Goal: Transaction & Acquisition: Purchase product/service

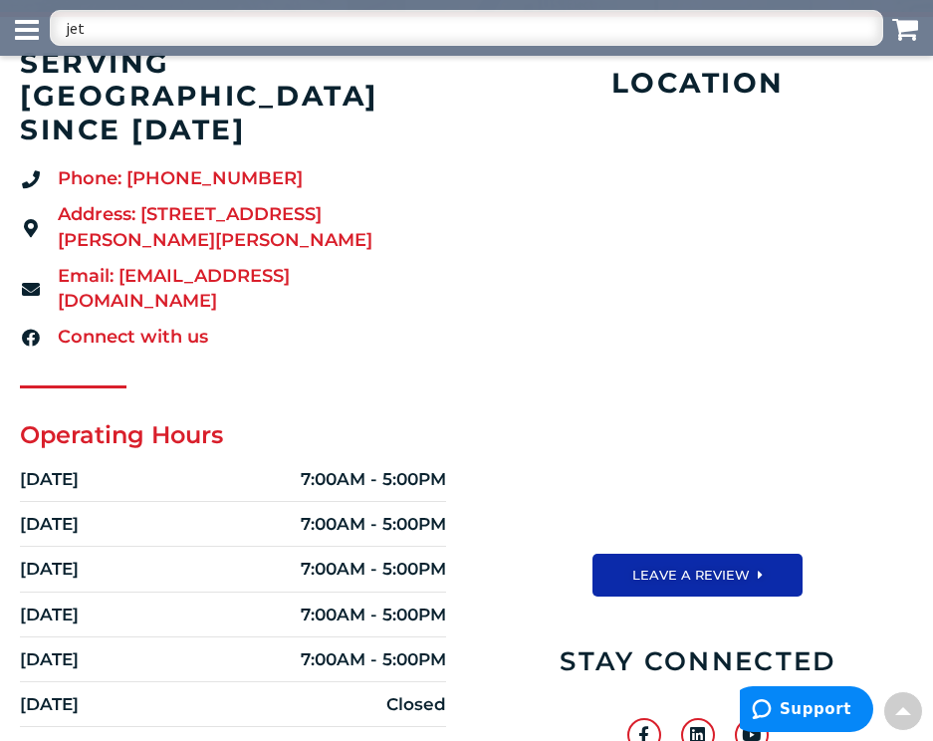
scroll to position [299, 0]
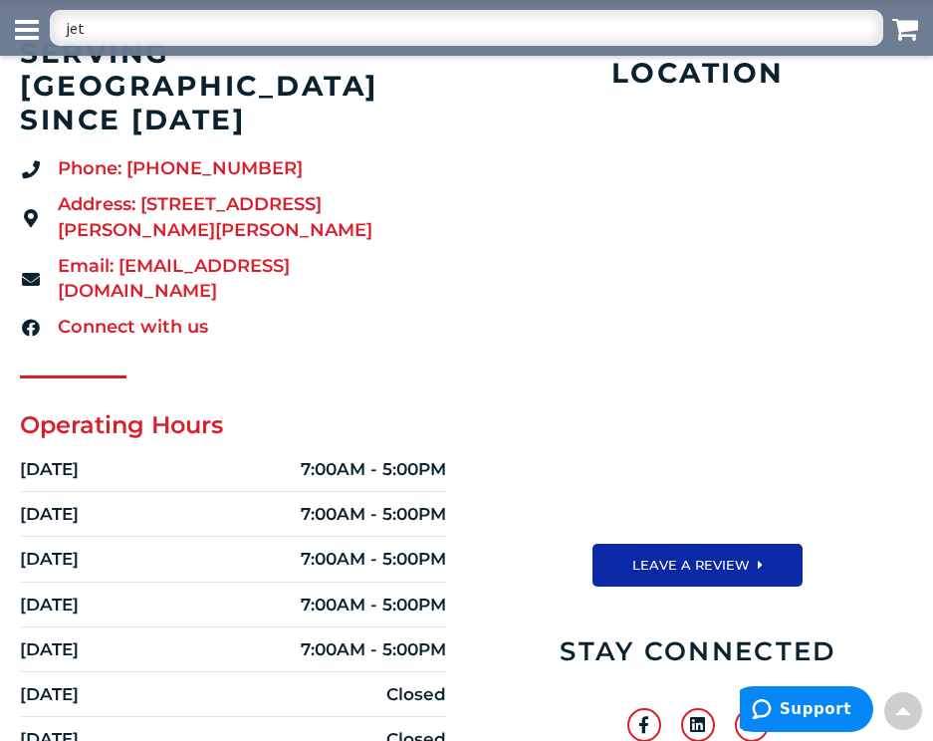
click at [114, 32] on input "jet" at bounding box center [466, 28] width 833 height 36
type input "jet string"
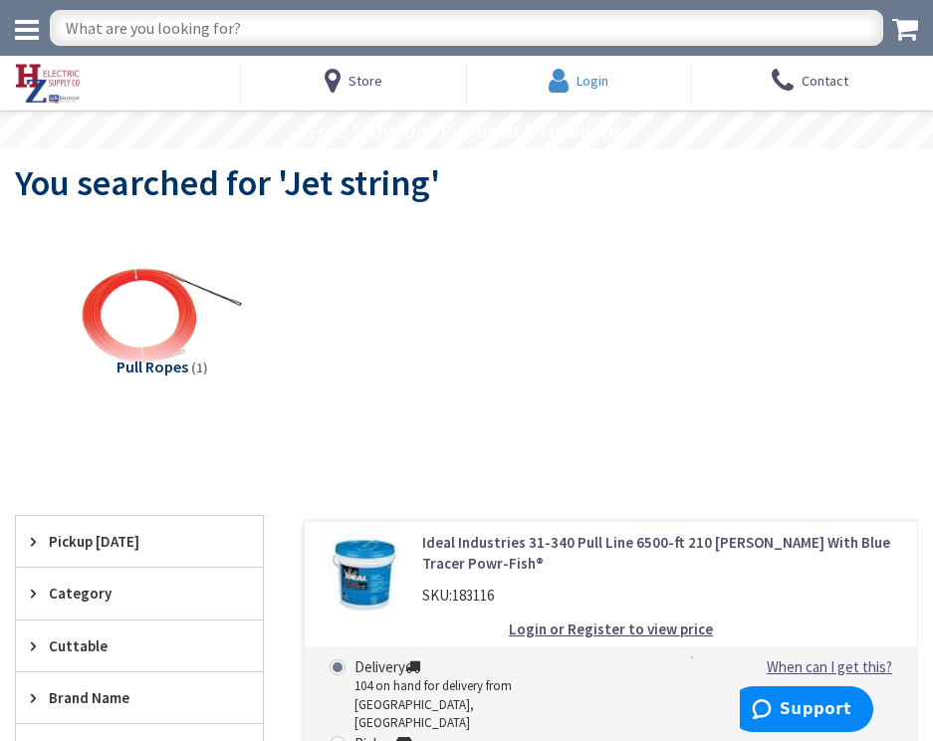
click at [587, 71] on span "Login" at bounding box center [593, 81] width 32 height 36
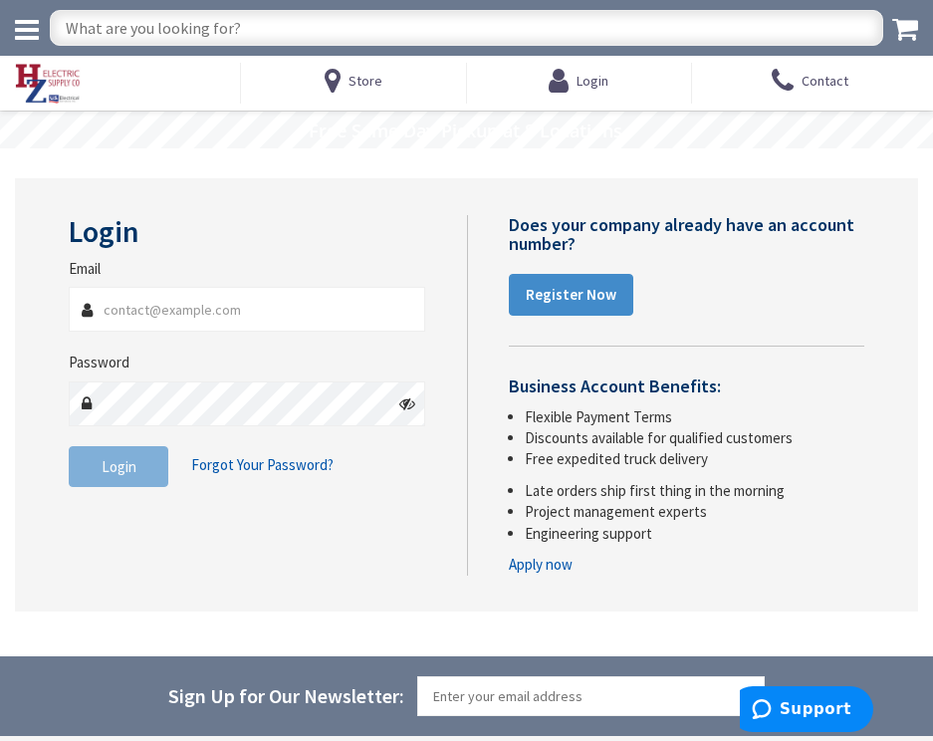
type input "Bdonovan@Comalli.com"
click at [122, 465] on span "Login" at bounding box center [119, 466] width 35 height 19
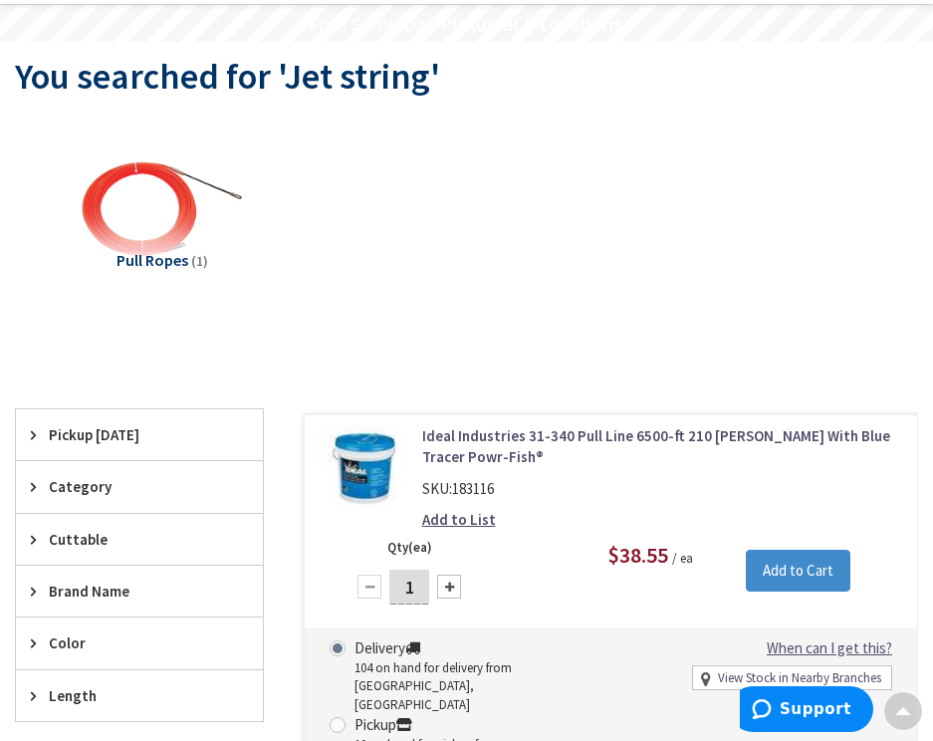
scroll to position [100, 0]
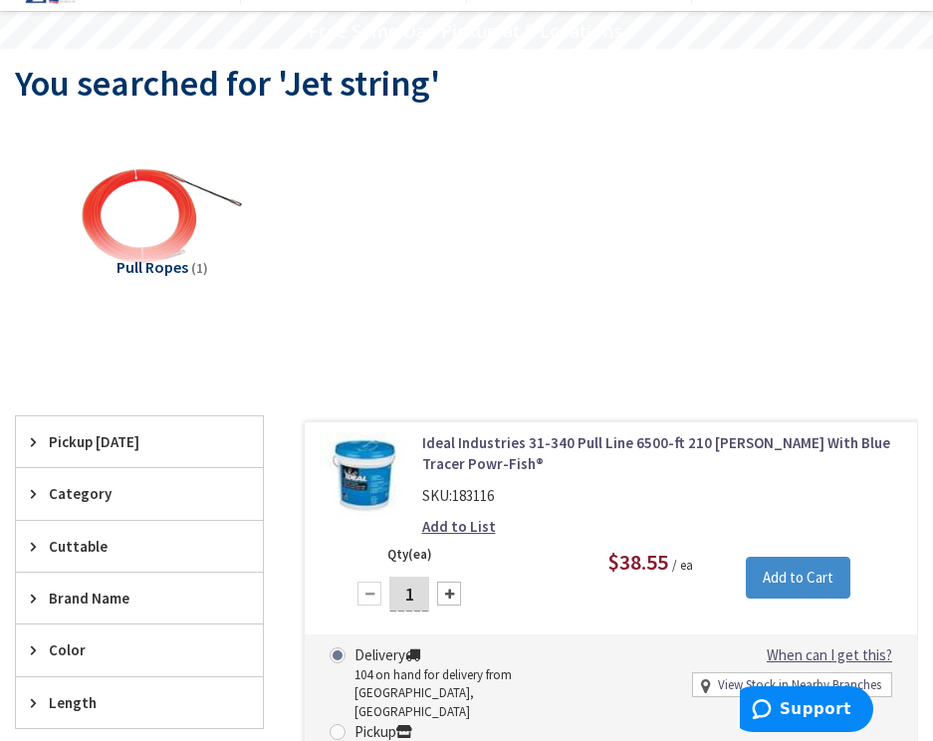
click at [456, 596] on div at bounding box center [449, 594] width 24 height 24
type input "2"
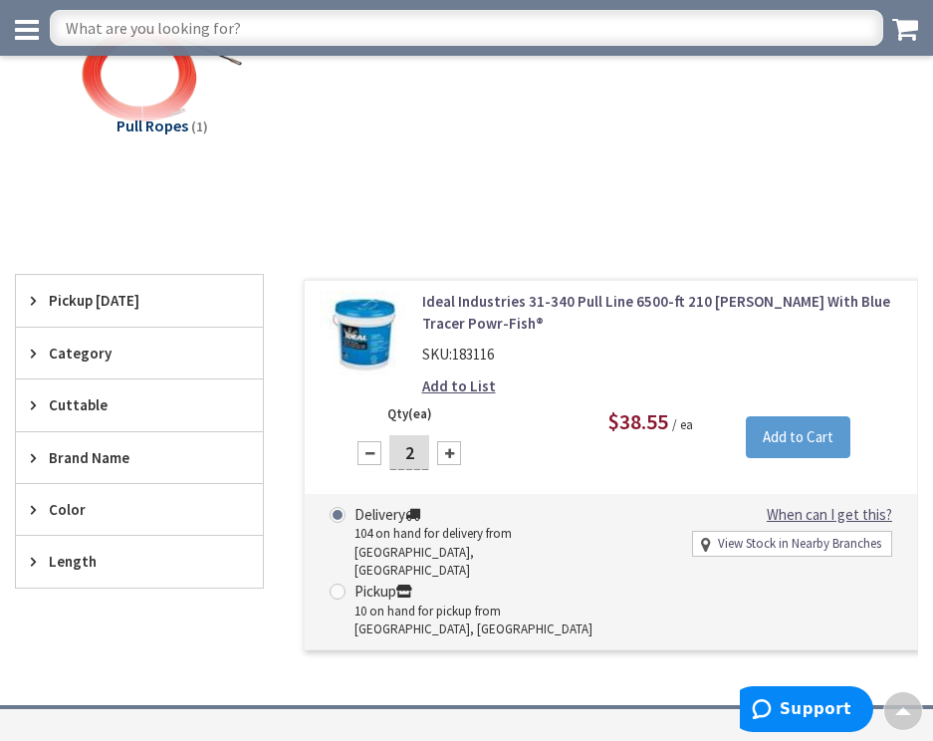
scroll to position [0, 0]
click at [801, 440] on input "Add to Cart" at bounding box center [798, 437] width 105 height 42
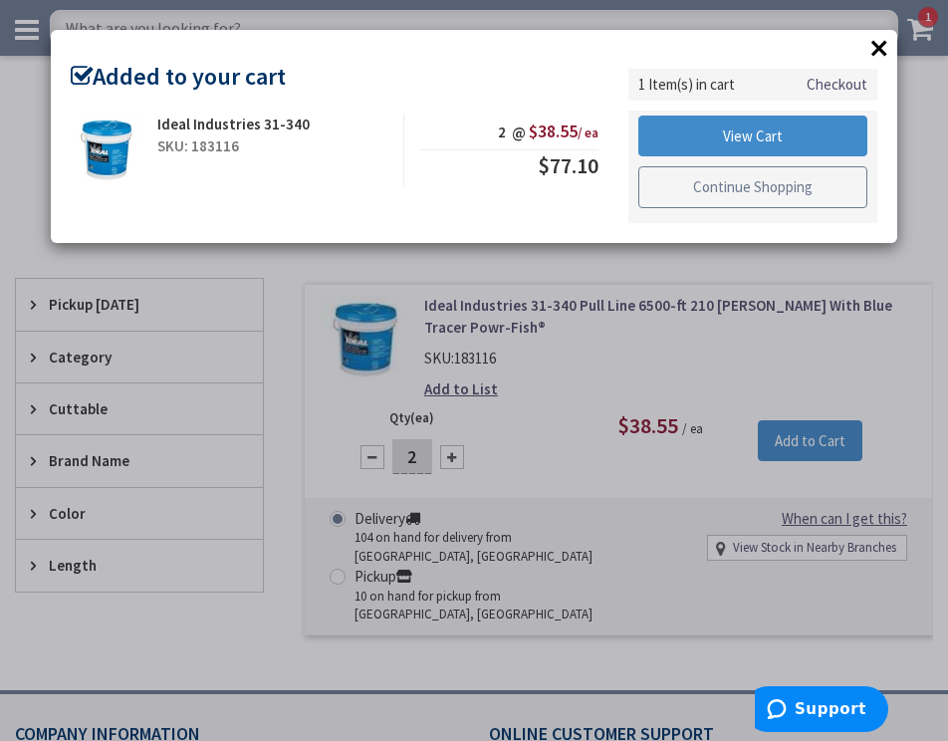
click at [732, 192] on link "Continue Shopping" at bounding box center [752, 187] width 229 height 42
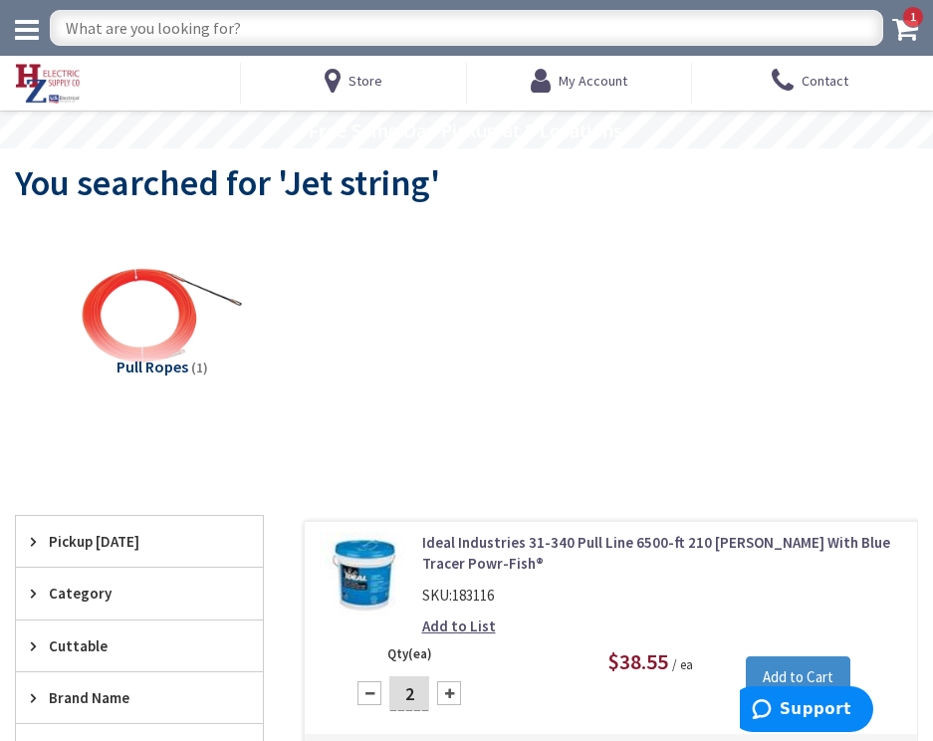
click at [176, 20] on input "text" at bounding box center [466, 28] width 833 height 36
type input "pull rope"
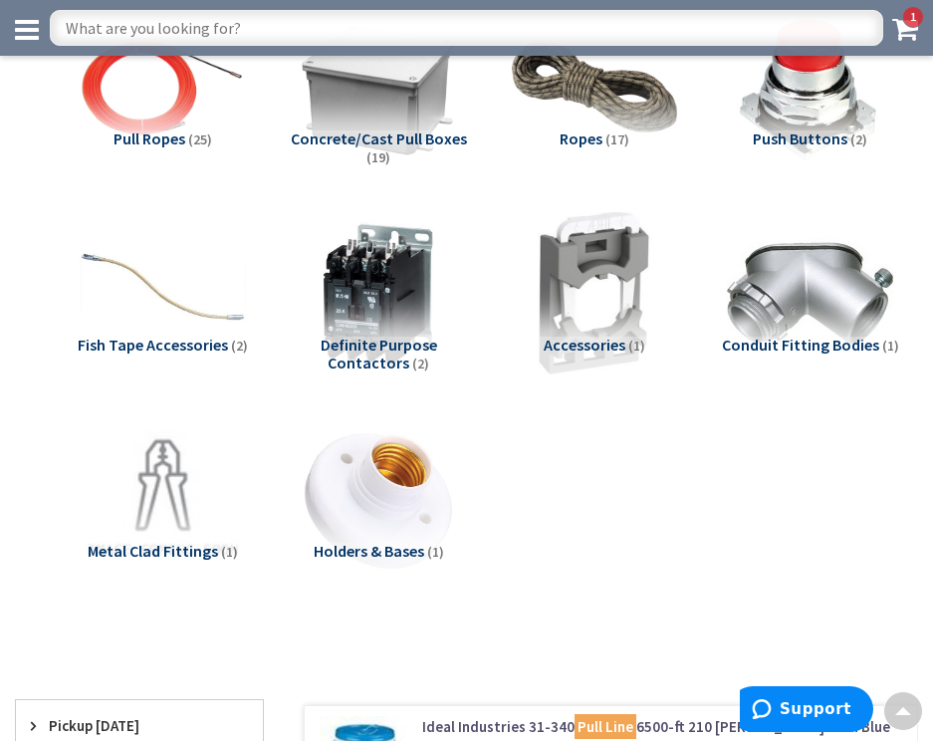
scroll to position [100, 0]
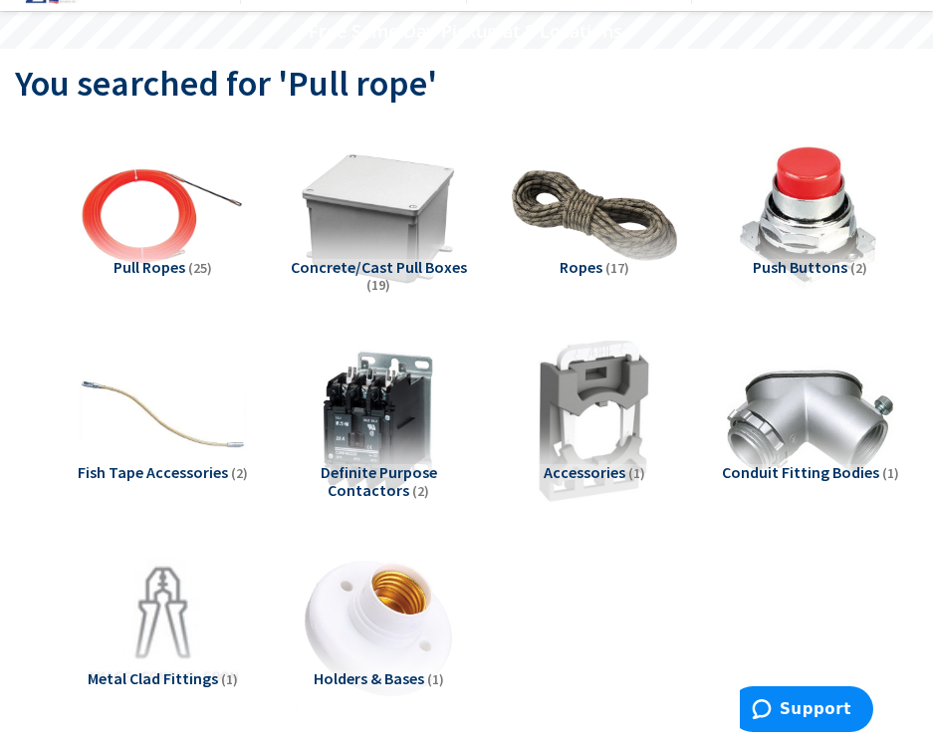
click at [156, 272] on span "Pull Ropes" at bounding box center [150, 267] width 72 height 20
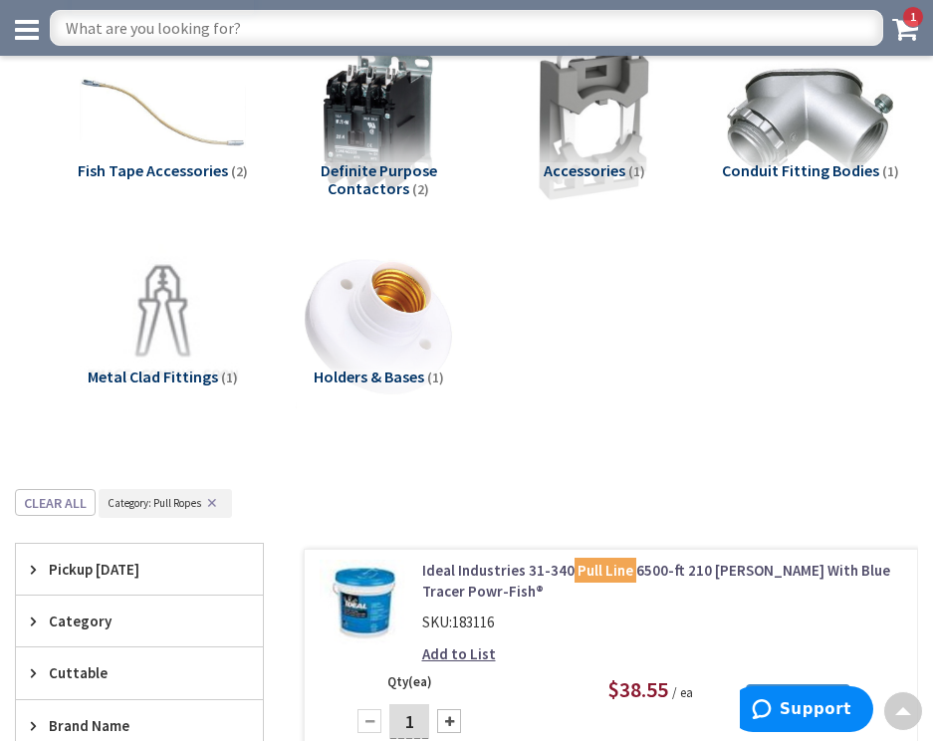
scroll to position [293, 0]
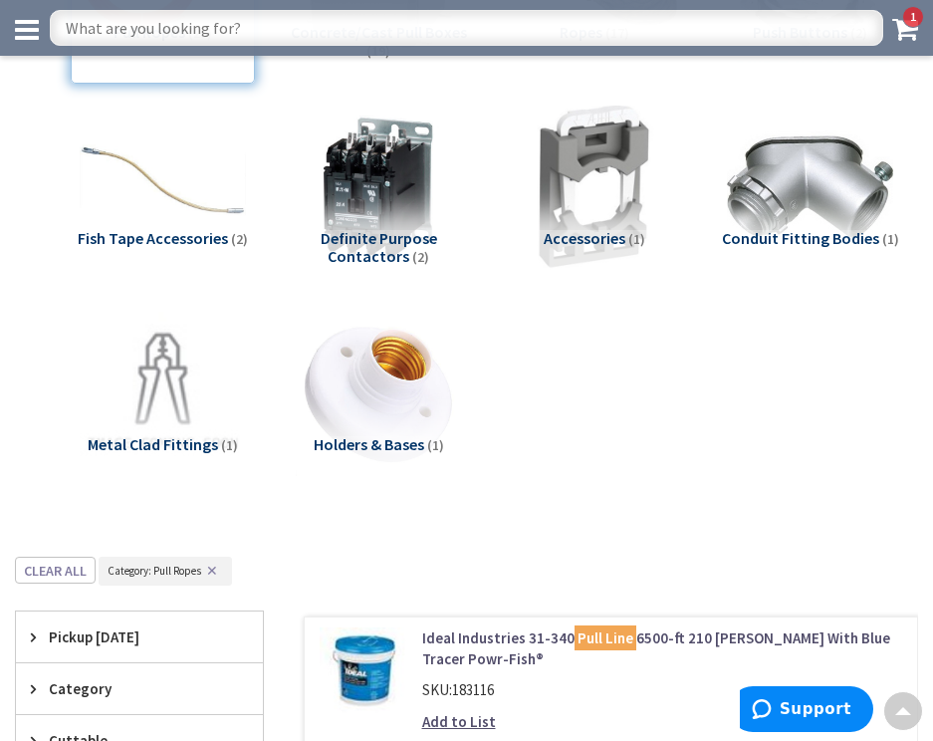
click at [143, 36] on input "text" at bounding box center [466, 28] width 833 height 36
type input "1/4" rope"
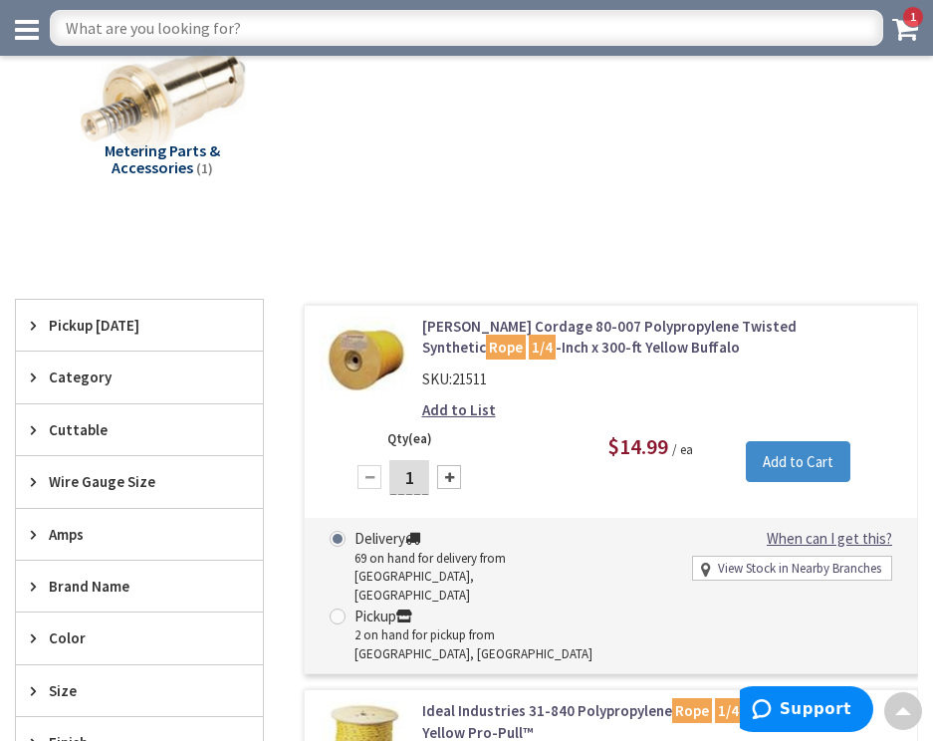
scroll to position [597, 0]
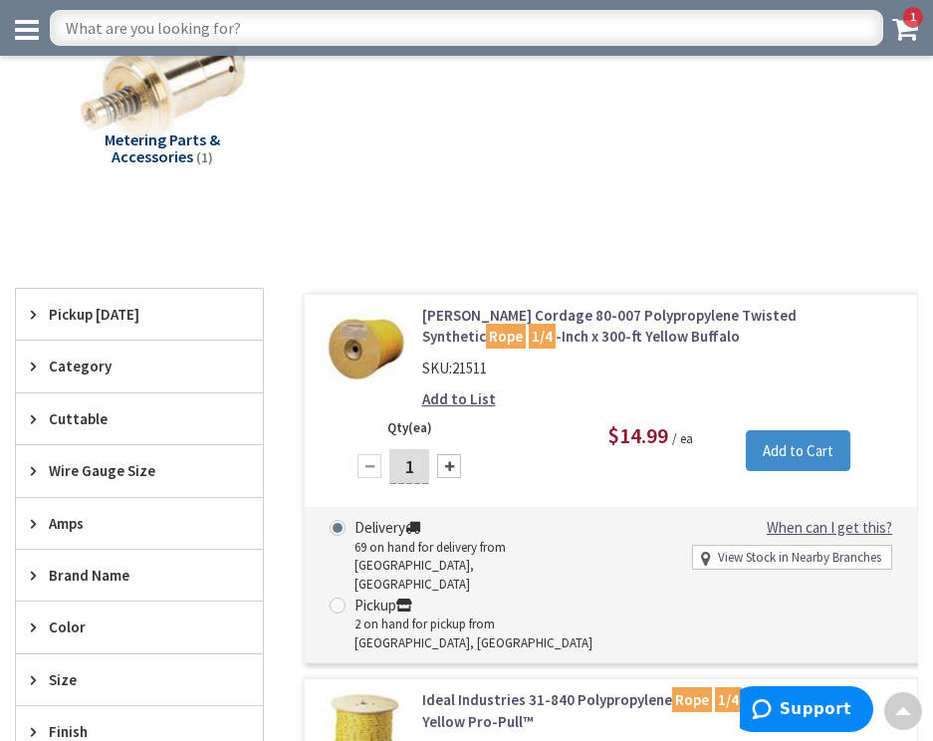
click at [440, 458] on div at bounding box center [449, 466] width 24 height 24
type input "2"
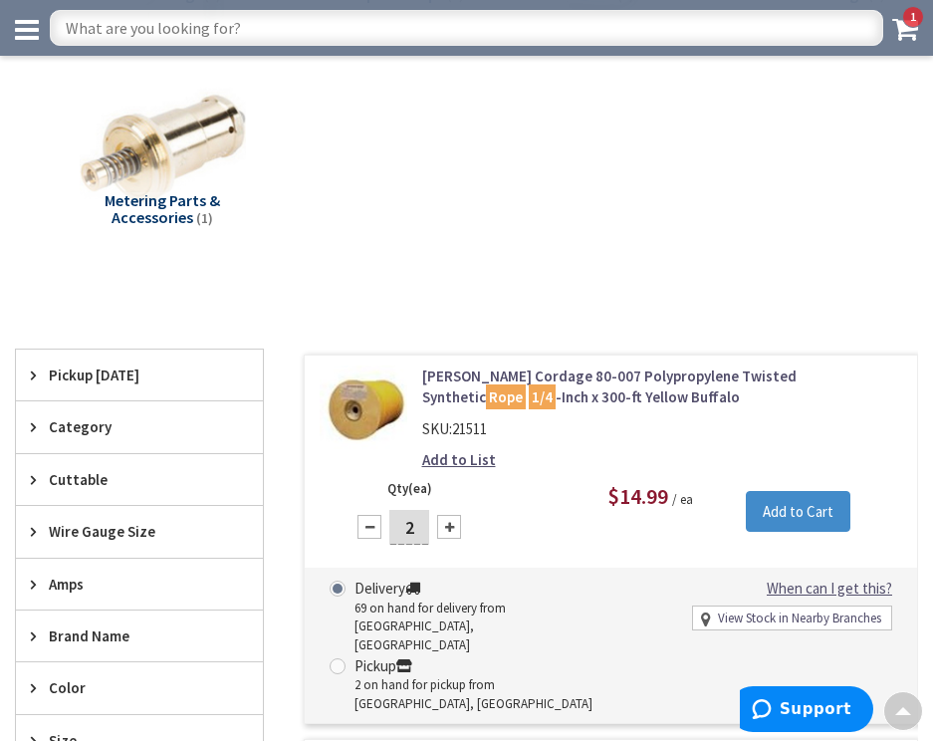
scroll to position [551, 0]
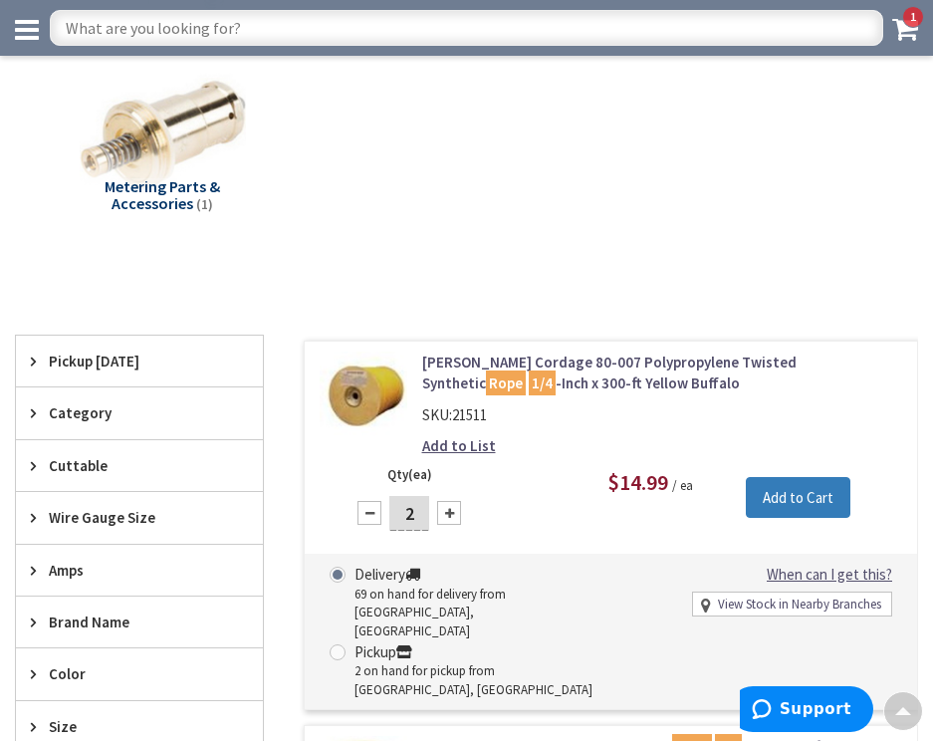
click at [801, 495] on input "Add to Cart" at bounding box center [798, 498] width 105 height 42
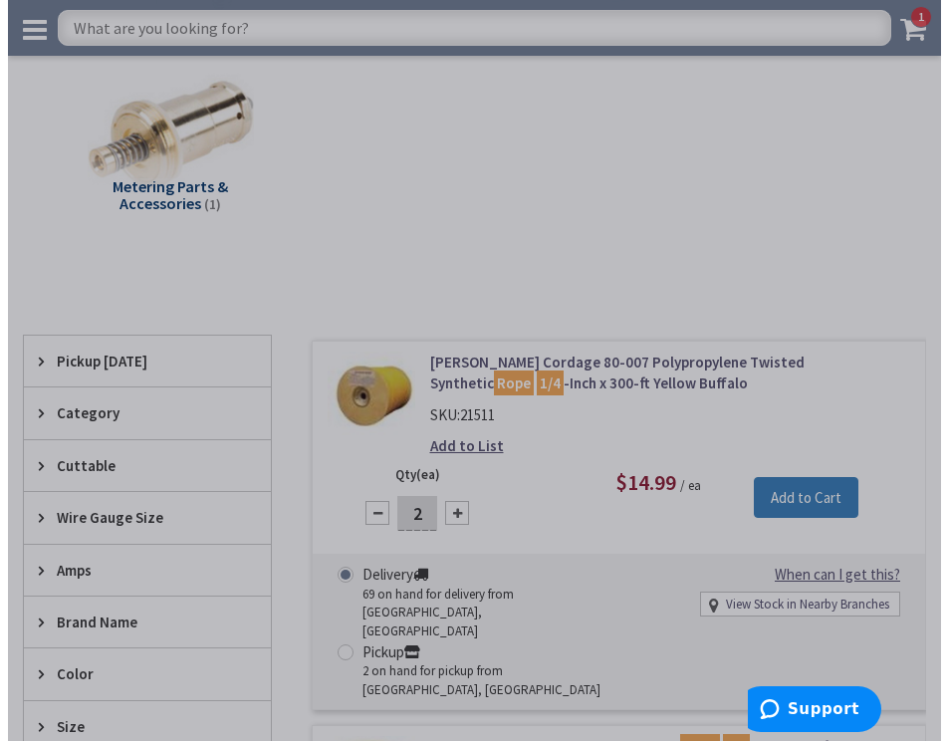
scroll to position [555, 0]
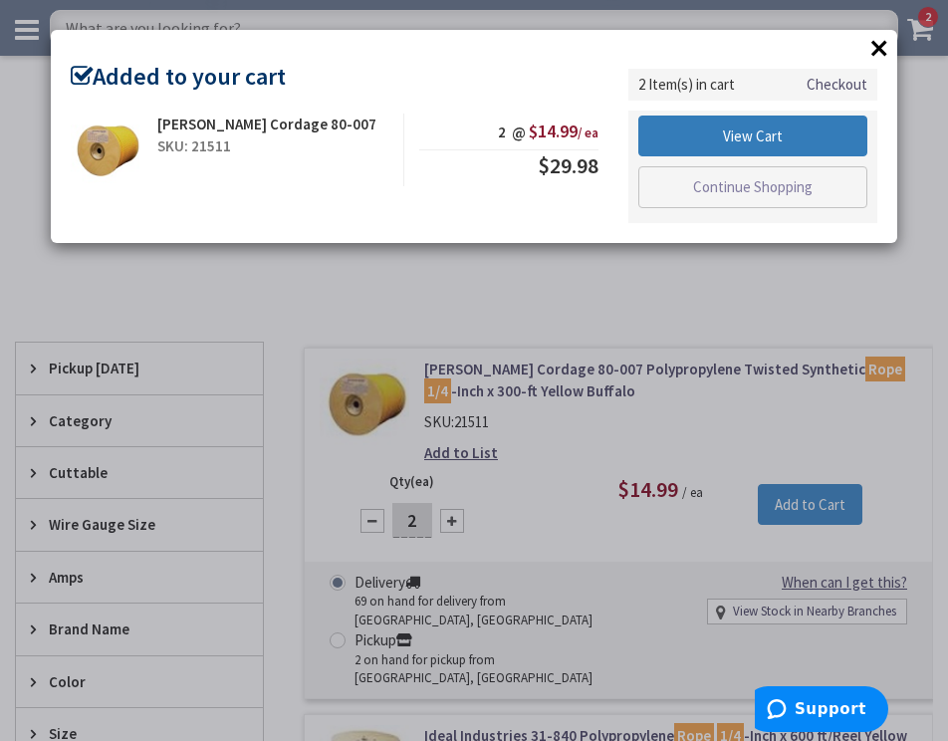
click at [768, 132] on link "View Cart" at bounding box center [752, 137] width 229 height 42
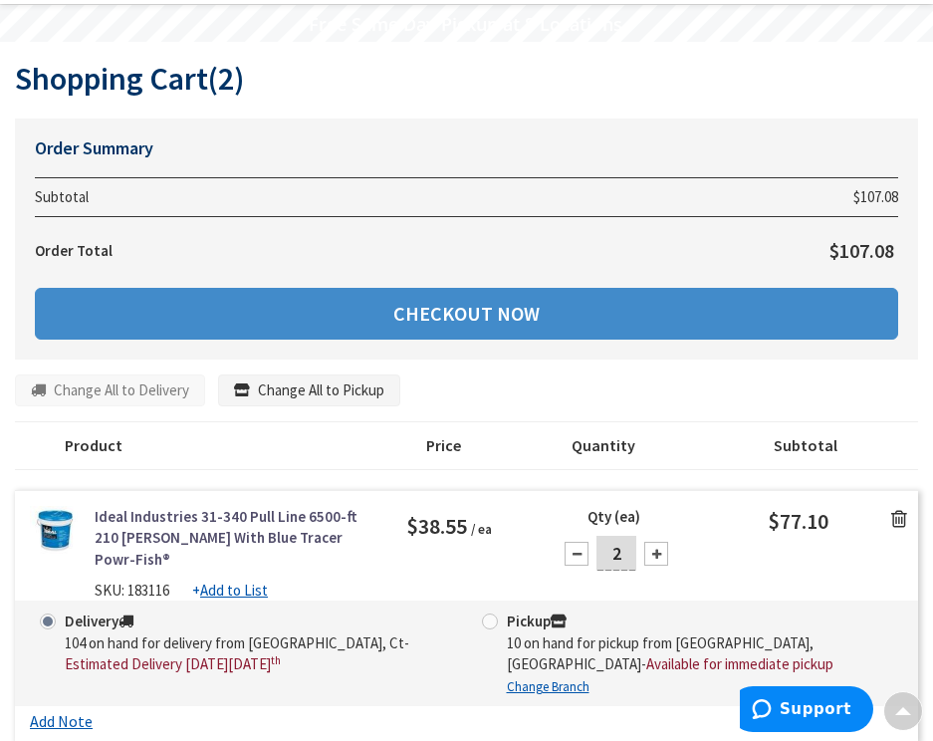
scroll to position [95, 0]
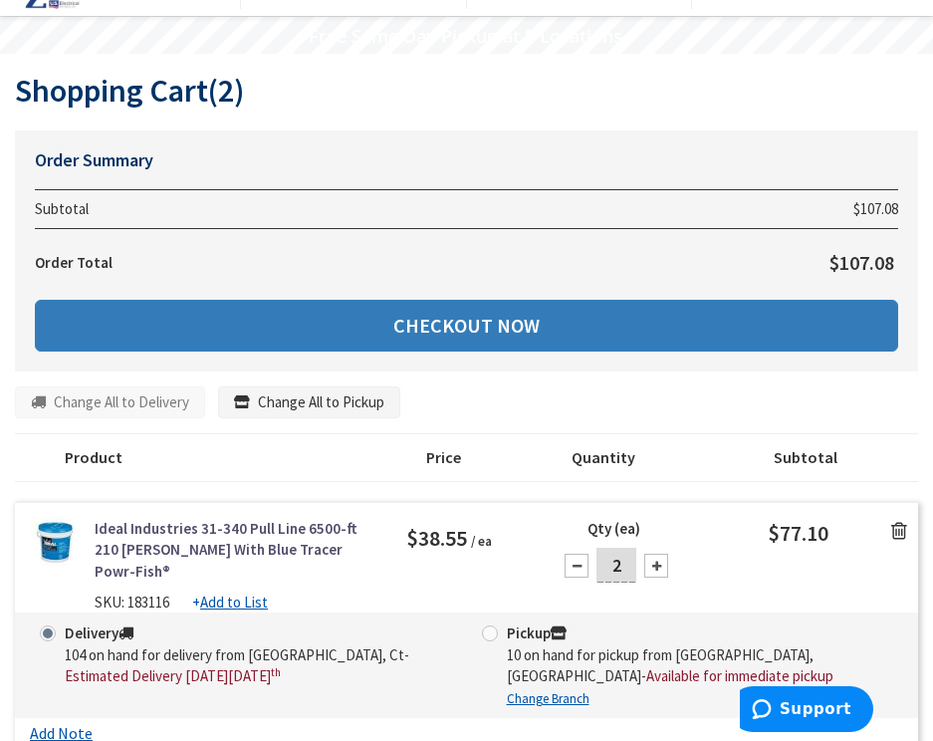
click at [476, 329] on link "Checkout Now" at bounding box center [466, 326] width 863 height 52
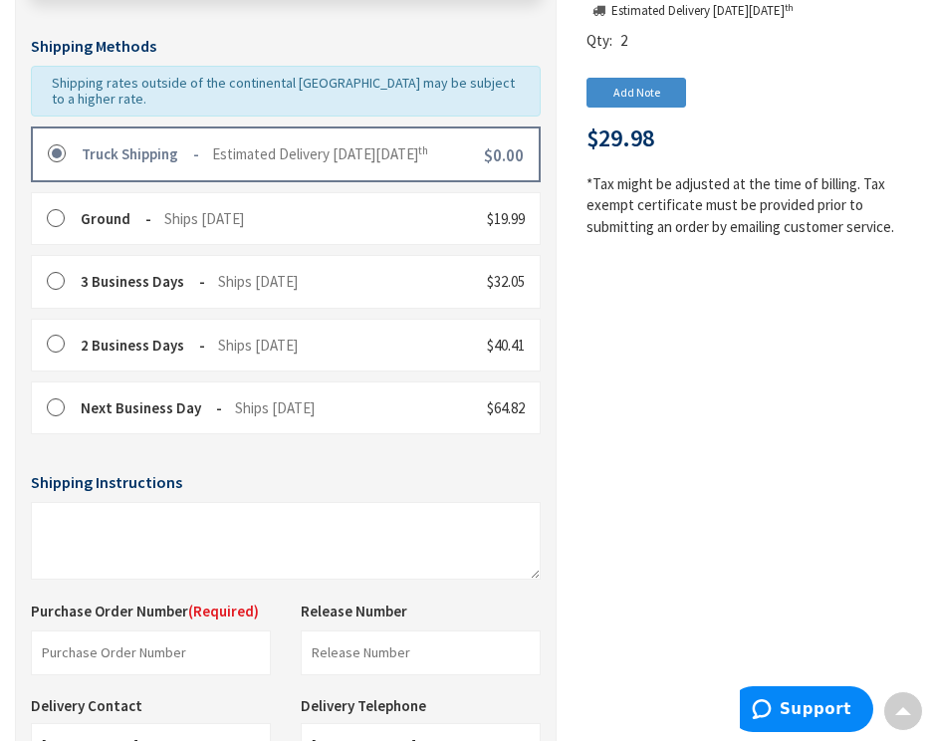
scroll to position [498, 0]
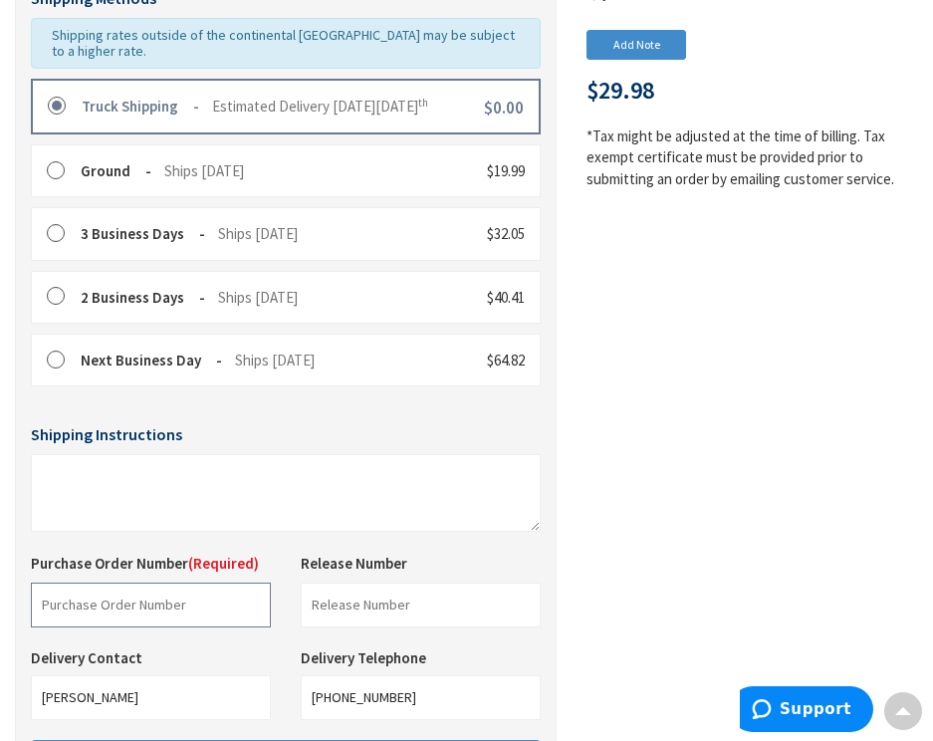
click at [200, 589] on input "text" at bounding box center [151, 605] width 240 height 45
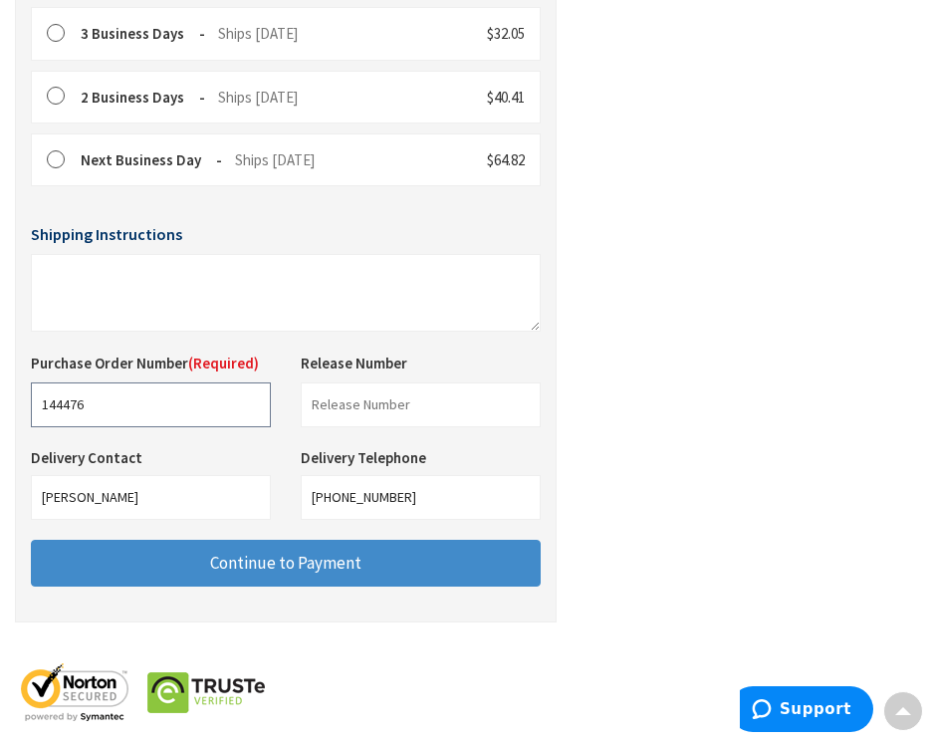
scroll to position [707, 0]
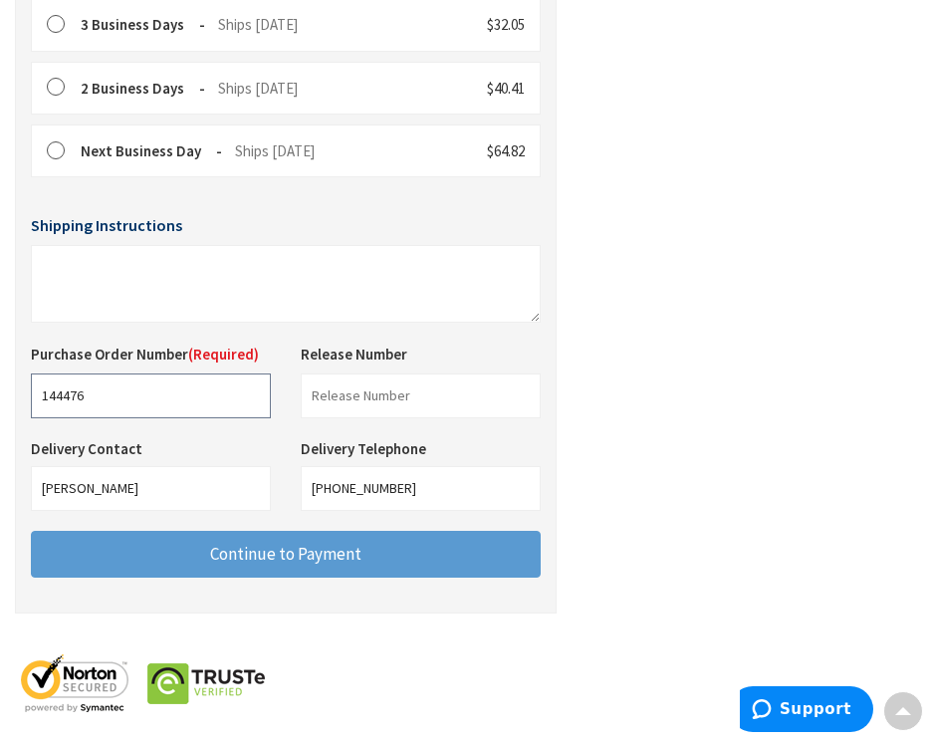
type input "144476"
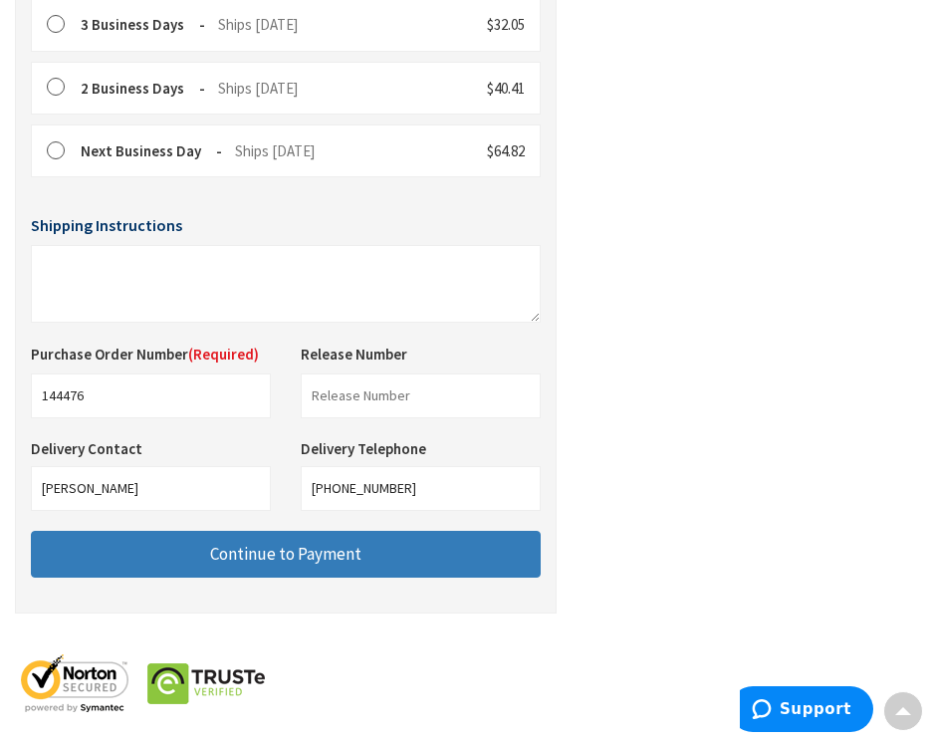
click at [293, 547] on span "Continue to Payment" at bounding box center [285, 554] width 151 height 22
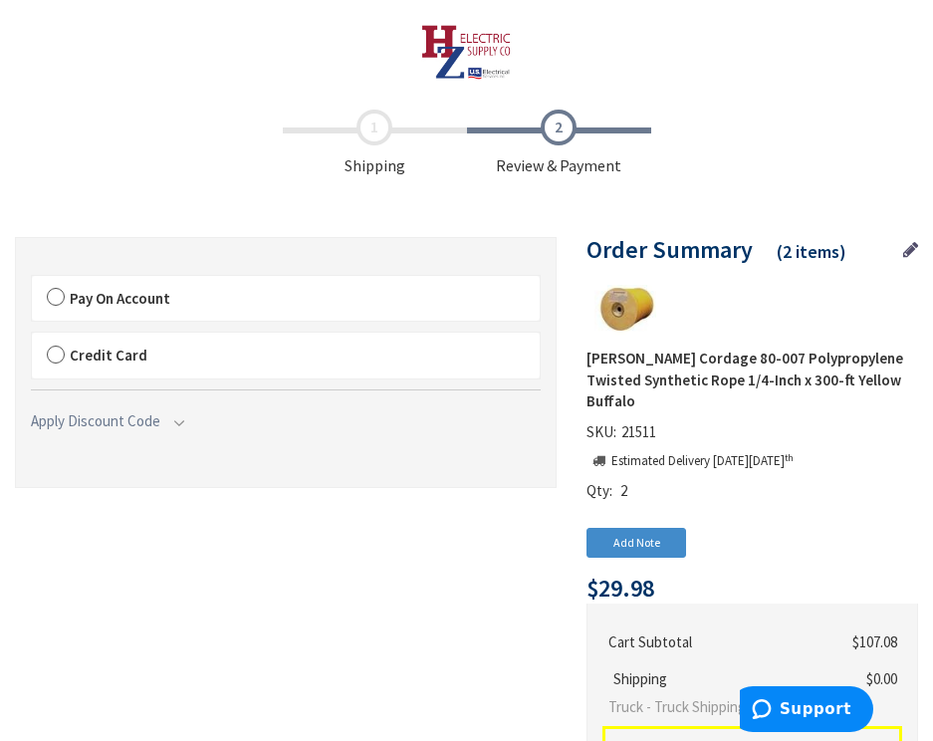
click at [65, 291] on label "Pay On Account" at bounding box center [286, 299] width 508 height 46
click at [32, 280] on input "Pay On Account" at bounding box center [32, 280] width 0 height 0
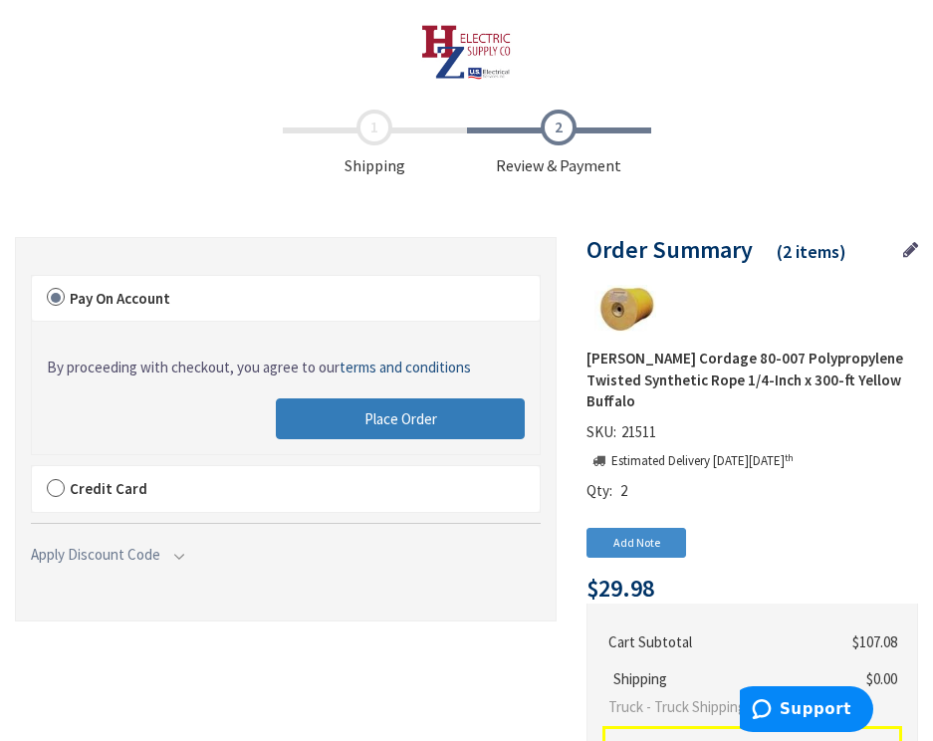
click at [427, 416] on span "Place Order" at bounding box center [400, 418] width 73 height 19
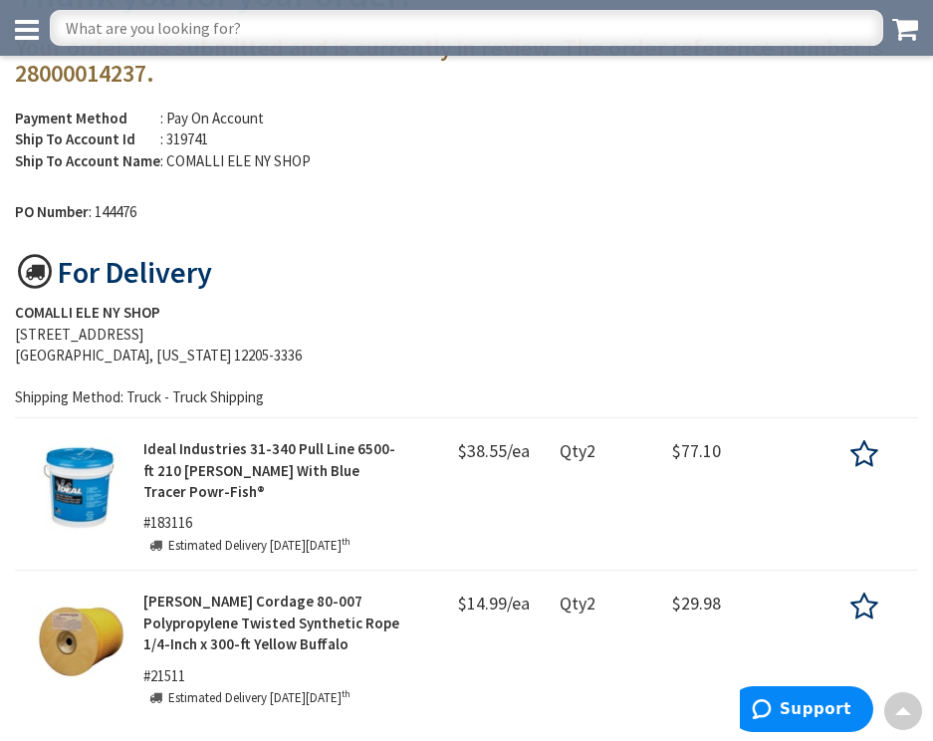
scroll to position [141, 0]
